Goal: Transaction & Acquisition: Purchase product/service

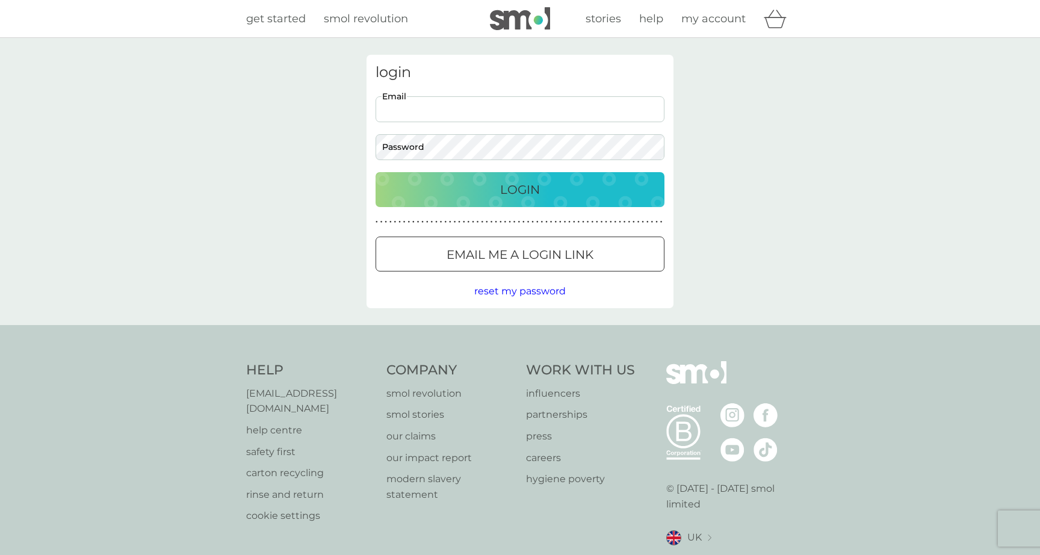
click at [646, 103] on input "Email" at bounding box center [520, 109] width 289 height 26
type input "[EMAIL_ADDRESS][DOMAIN_NAME]"
click at [470, 203] on button "Login" at bounding box center [520, 189] width 289 height 35
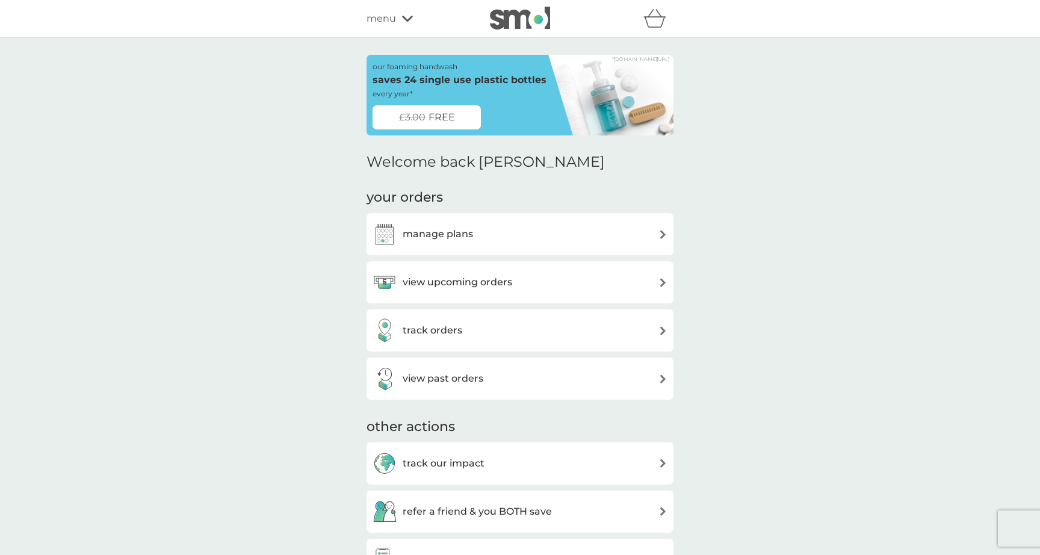
click at [499, 211] on div "your orders manage plans view upcoming orders track orders view past orders" at bounding box center [520, 293] width 307 height 211
click at [495, 217] on div "manage plans" at bounding box center [520, 234] width 307 height 42
click at [490, 225] on div "manage plans" at bounding box center [520, 234] width 295 height 24
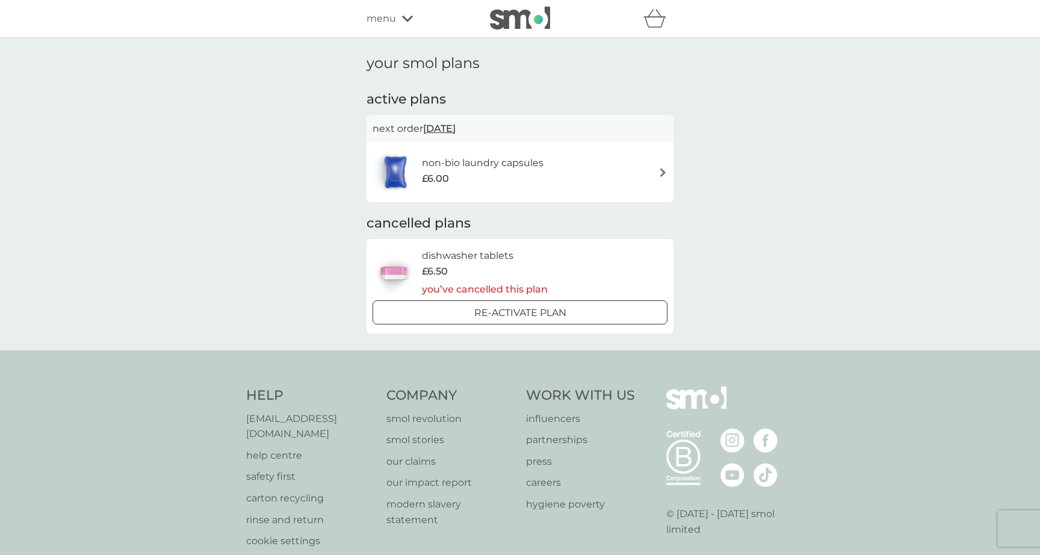
click at [464, 164] on h6 "non-bio laundry capsules" at bounding box center [483, 163] width 122 height 16
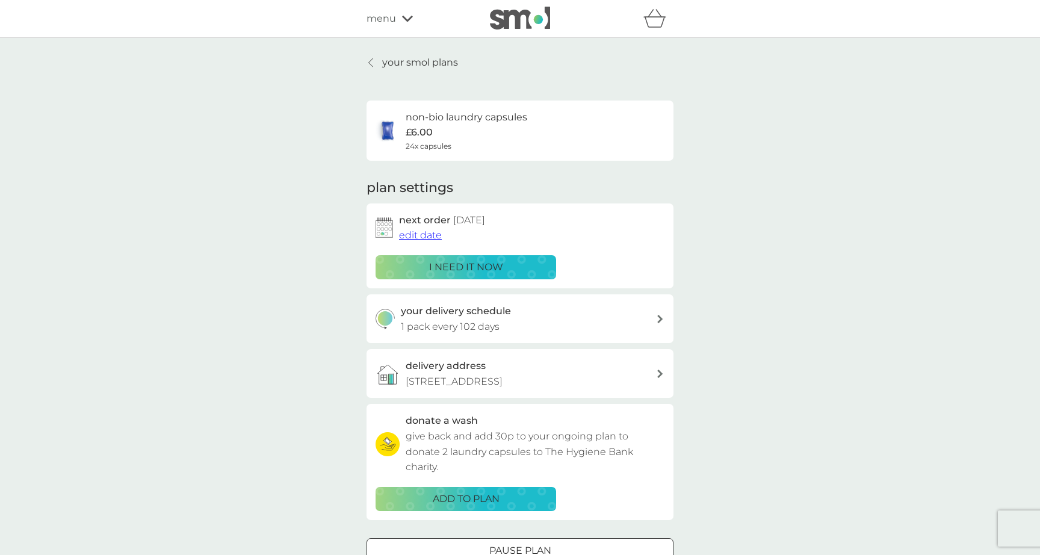
click at [430, 234] on span "edit date" at bounding box center [420, 234] width 43 height 11
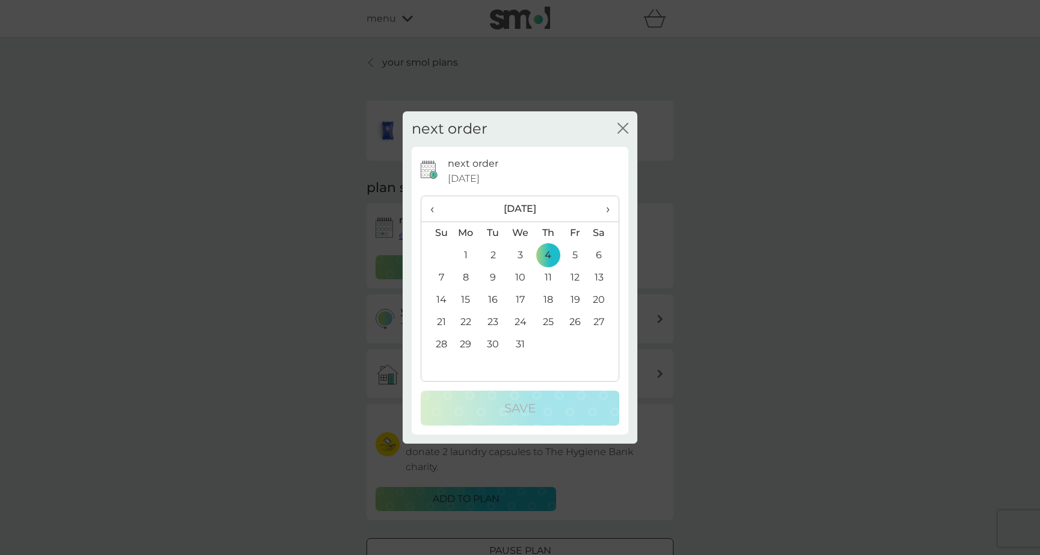
click at [330, 251] on div "next order close next order 4 Dec 2025 ‹ December 2025 › Su Mo Tu We Th Fr Sa 3…" at bounding box center [520, 277] width 1040 height 555
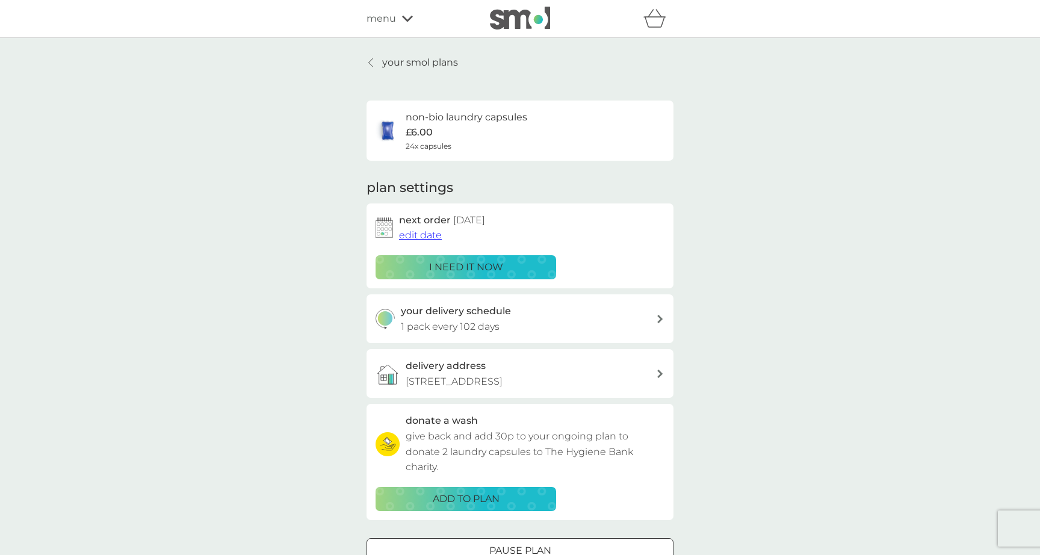
click at [492, 337] on div "your delivery schedule 1 pack every 102 days" at bounding box center [520, 318] width 307 height 49
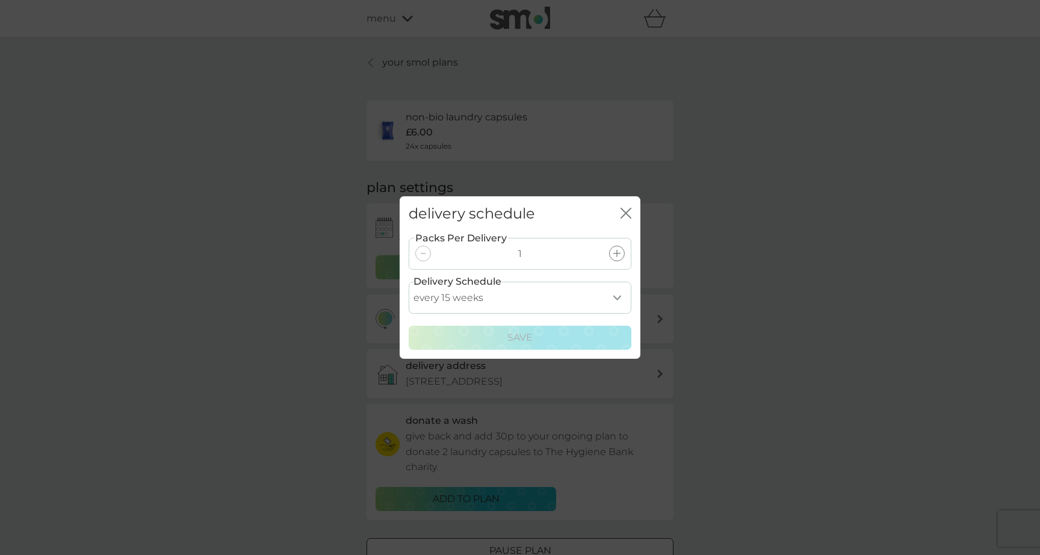
select select "28"
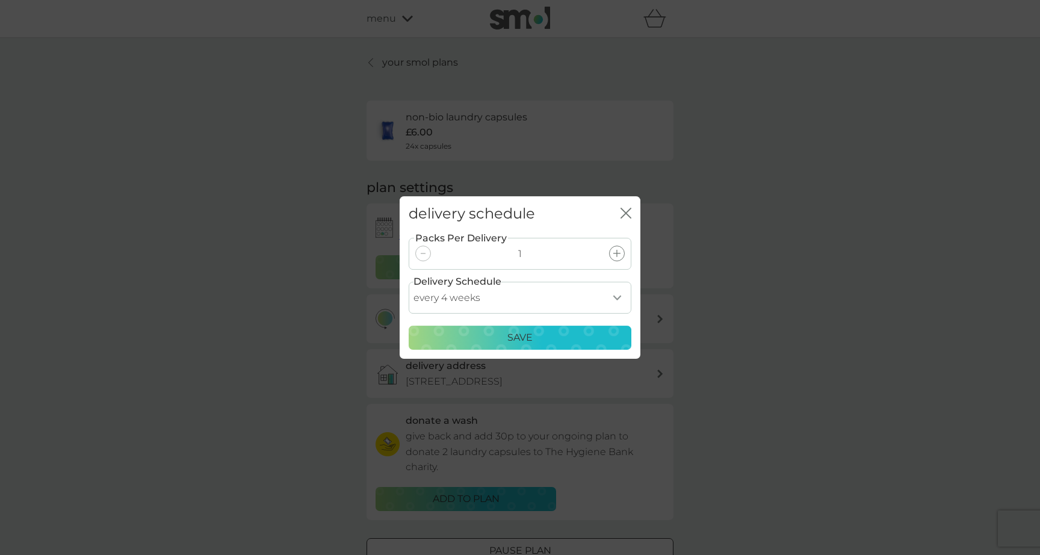
click at [474, 340] on div "Save" at bounding box center [520, 338] width 207 height 16
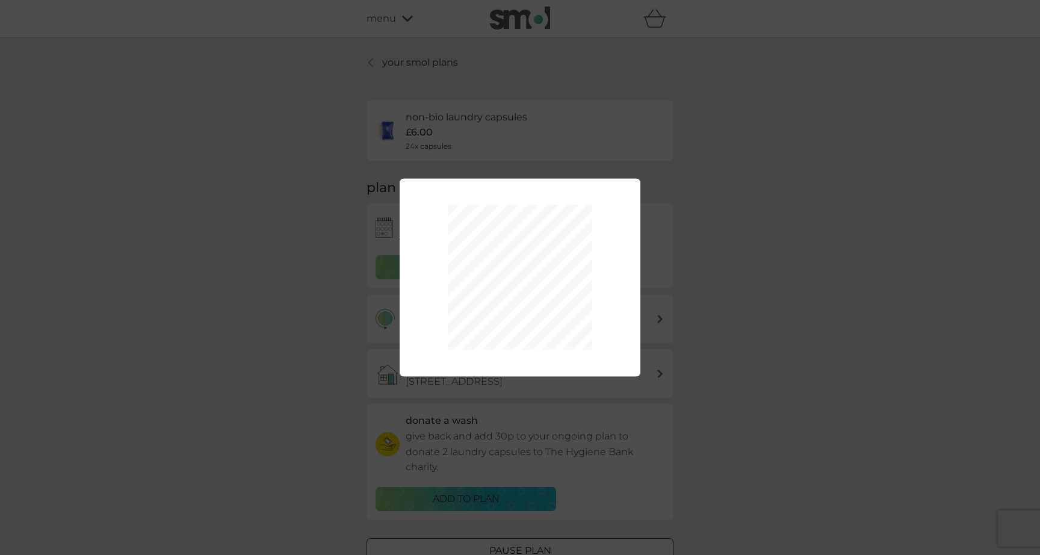
click at [386, 232] on div "Packs Per Delivery 1 Delivery Schedule every 1 week every 2 weeks every 3 weeks…" at bounding box center [520, 277] width 1040 height 555
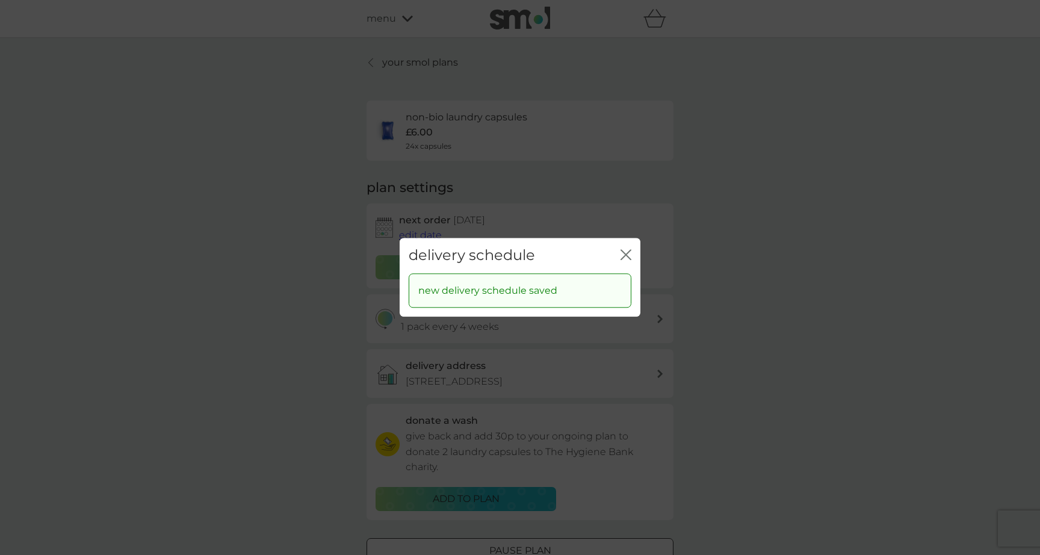
click at [627, 246] on div "delivery schedule close" at bounding box center [520, 256] width 241 height 36
click at [627, 254] on icon "close" at bounding box center [628, 255] width 5 height 10
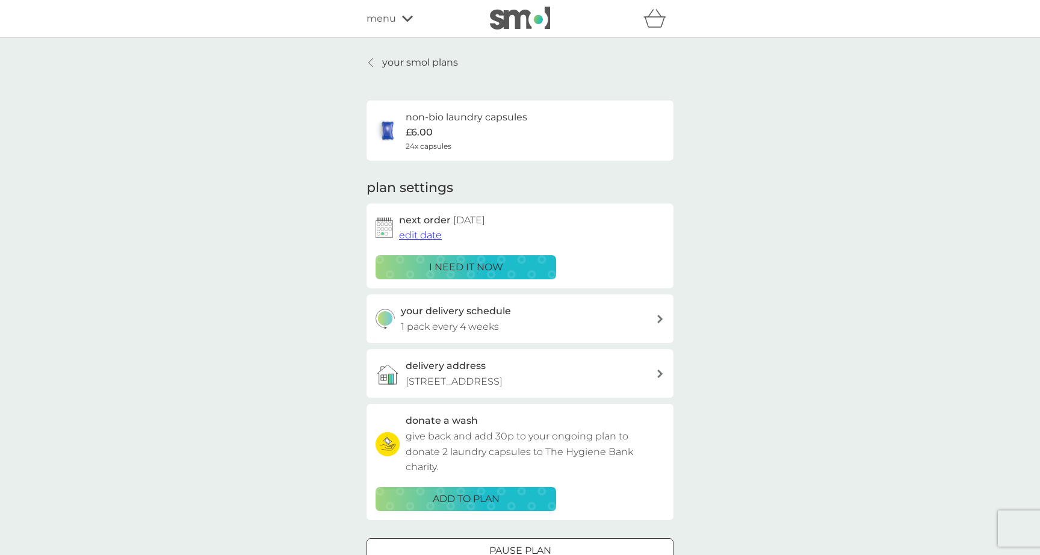
click at [431, 256] on button "i need it now" at bounding box center [466, 267] width 181 height 24
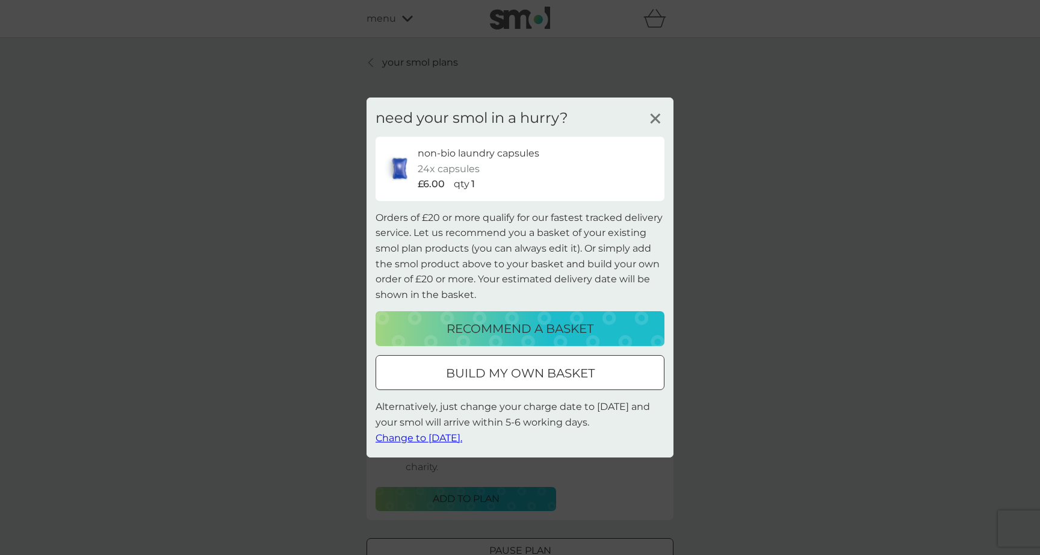
click at [654, 112] on icon at bounding box center [655, 119] width 18 height 18
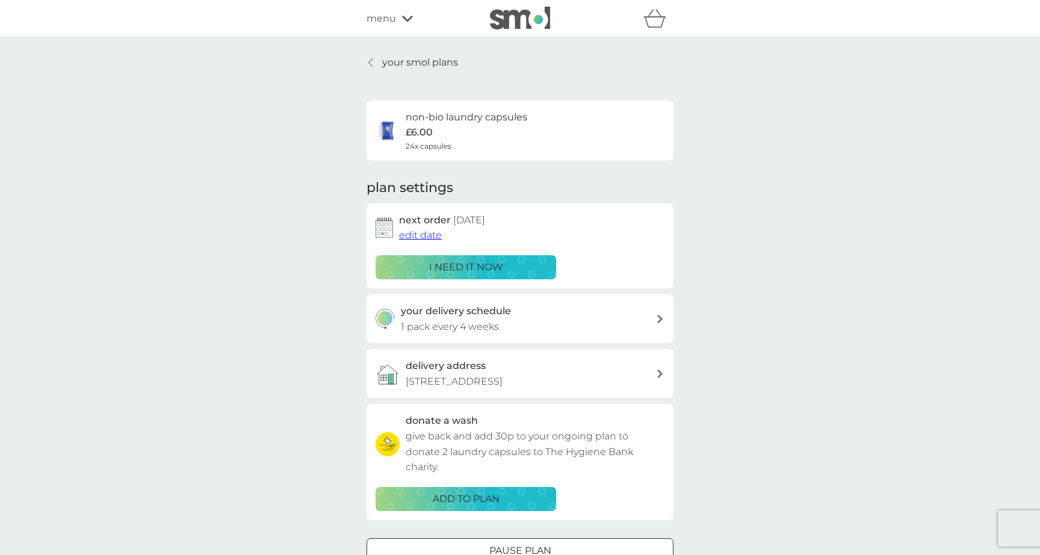
scroll to position [-1, 0]
click at [464, 253] on div "next order 4 Dec 2025 edit date i need it now" at bounding box center [520, 245] width 289 height 67
click at [460, 283] on div "next order 4 Dec 2025 edit date i need it now" at bounding box center [520, 245] width 307 height 85
click at [463, 271] on p "i need it now" at bounding box center [466, 267] width 74 height 16
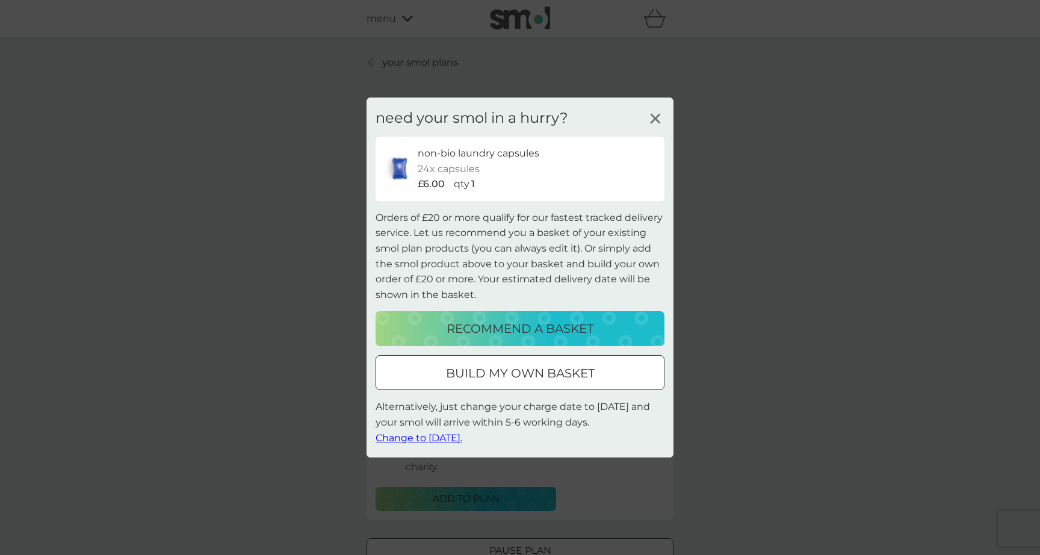
click at [504, 330] on p "recommend a basket" at bounding box center [520, 328] width 147 height 19
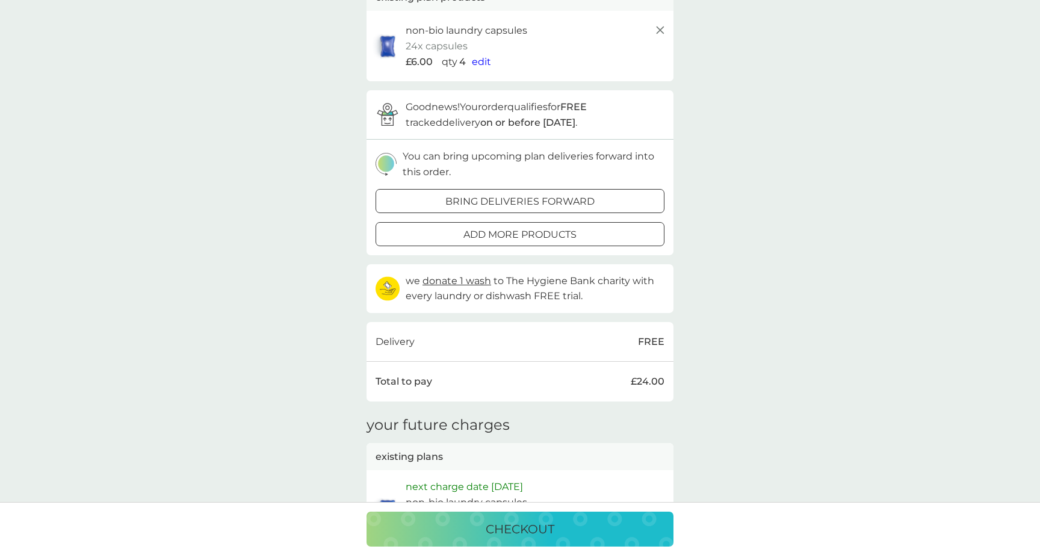
scroll to position [108, 0]
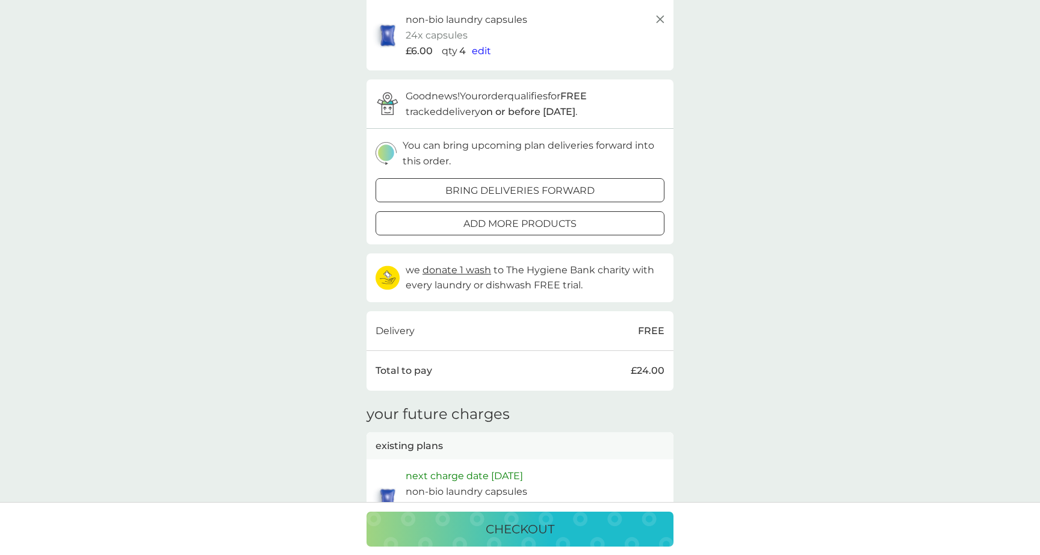
click at [516, 531] on p "checkout" at bounding box center [520, 528] width 69 height 19
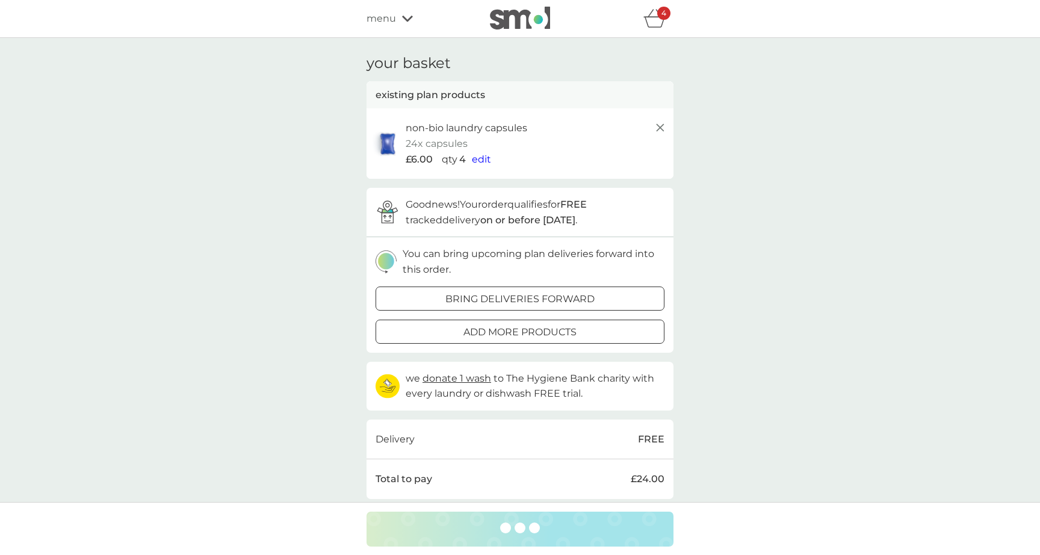
scroll to position [0, 0]
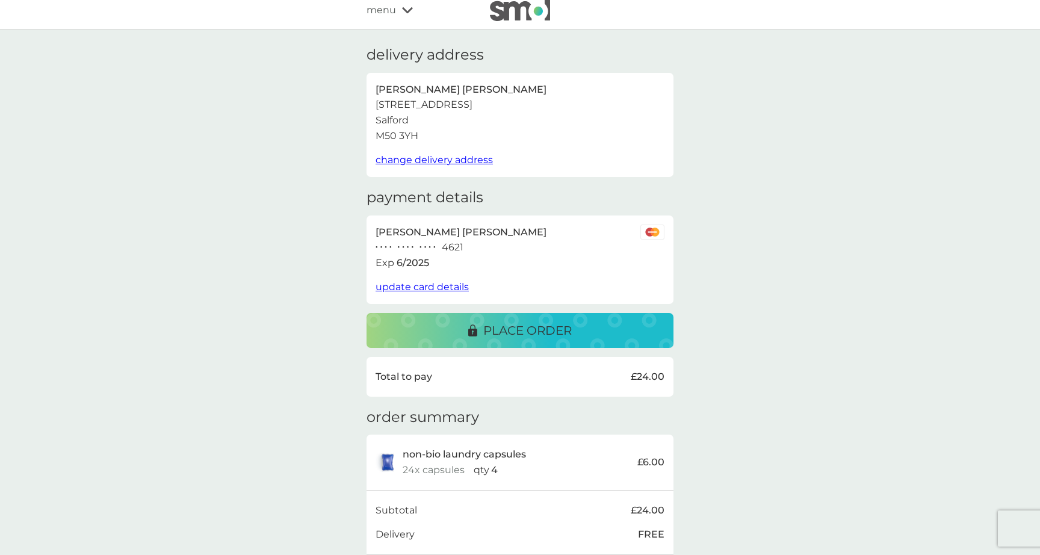
scroll to position [9, 0]
click at [411, 280] on span "update card details" at bounding box center [422, 285] width 93 height 11
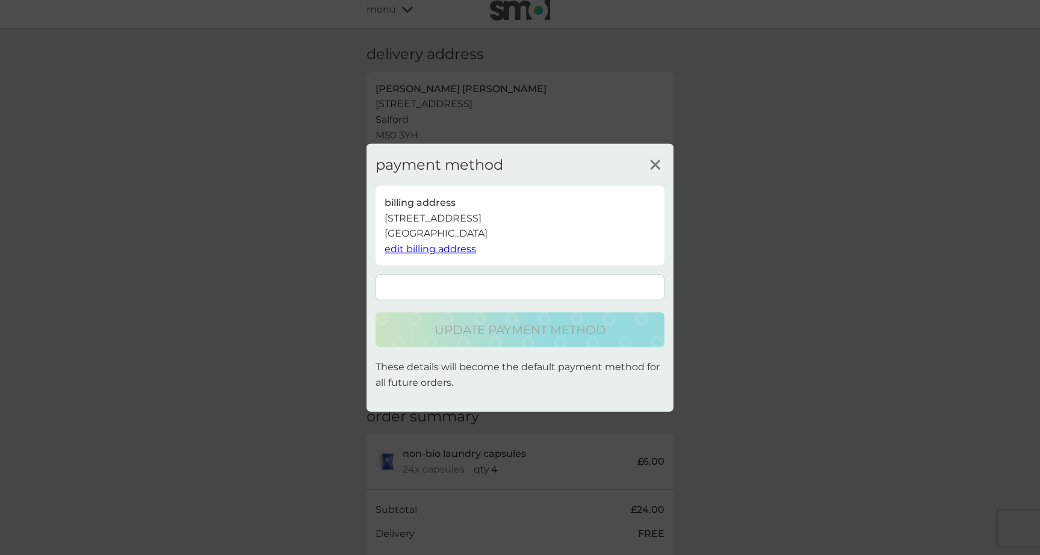
click at [406, 279] on form at bounding box center [520, 287] width 289 height 26
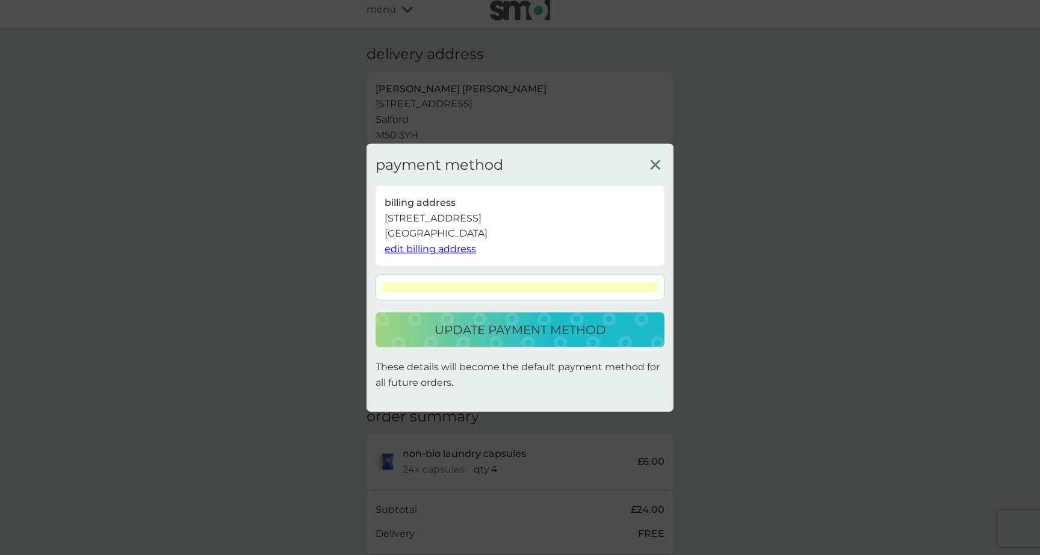
click at [432, 327] on div "update payment method" at bounding box center [520, 329] width 265 height 19
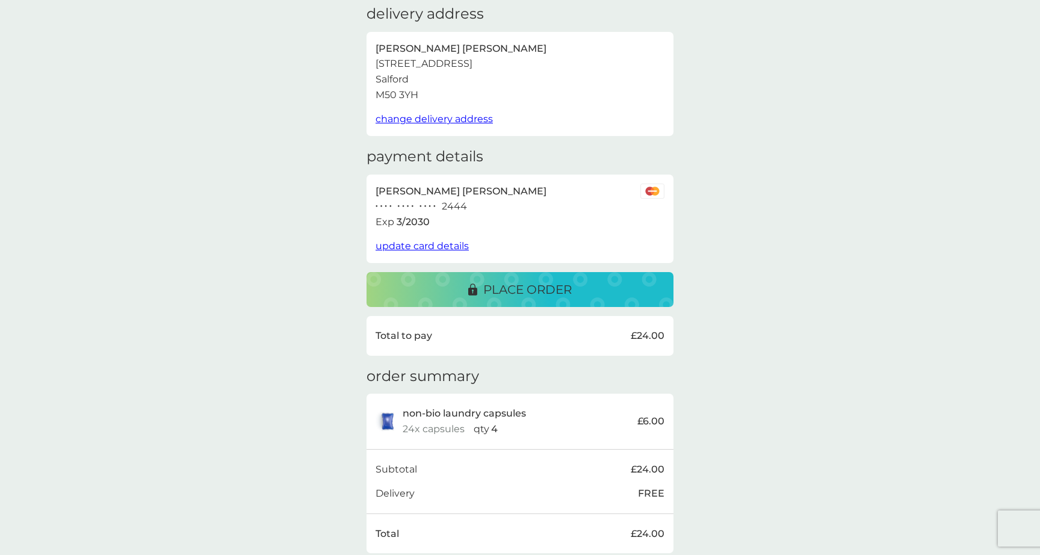
scroll to position [50, 0]
click at [398, 300] on button "place order" at bounding box center [520, 288] width 307 height 35
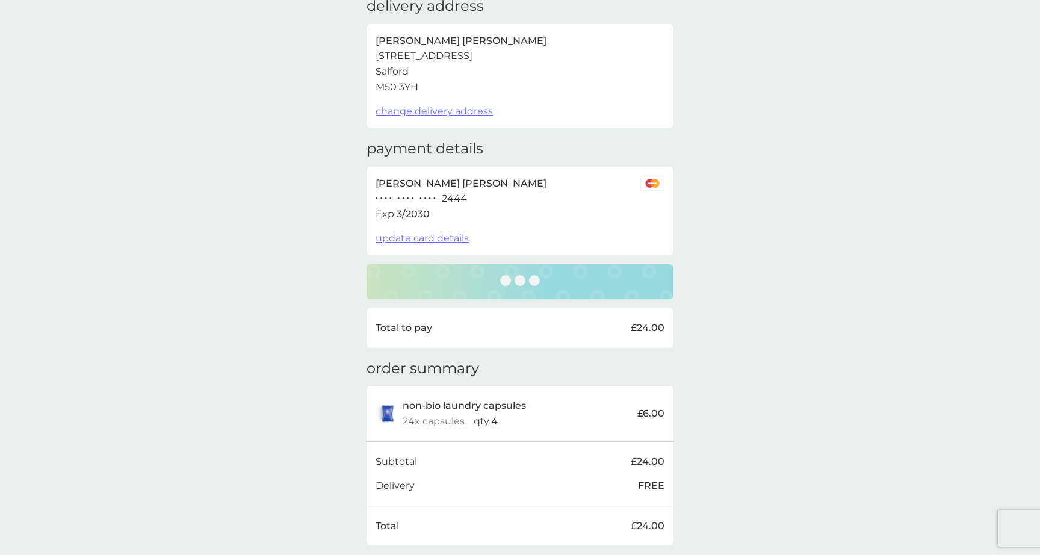
scroll to position [48, 0]
